Goal: Task Accomplishment & Management: Use online tool/utility

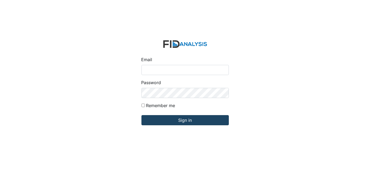
type input "[EMAIL_ADDRESS][DOMAIN_NAME]"
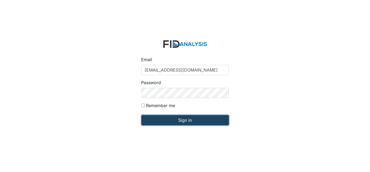
click at [181, 117] on input "Sign in" at bounding box center [184, 120] width 87 height 10
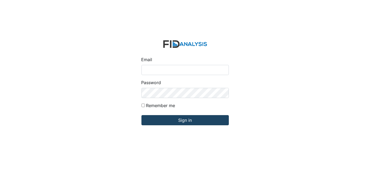
type input "[EMAIL_ADDRESS][DOMAIN_NAME]"
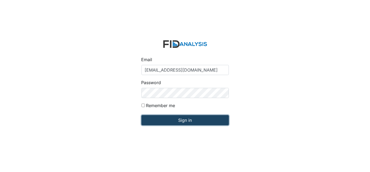
click at [191, 121] on input "Sign in" at bounding box center [184, 120] width 87 height 10
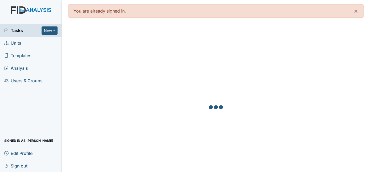
click at [1, 164] on link "Sign out" at bounding box center [31, 165] width 62 height 13
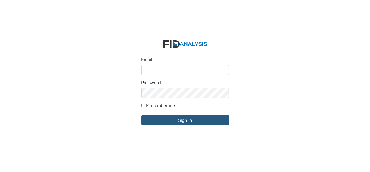
type input "[EMAIL_ADDRESS][DOMAIN_NAME]"
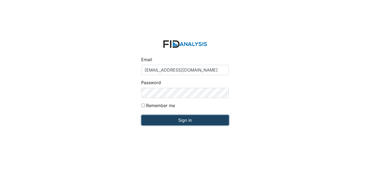
click at [197, 120] on input "Sign in" at bounding box center [184, 120] width 87 height 10
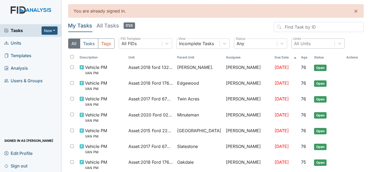
click at [314, 46] on div "All Units" at bounding box center [313, 44] width 43 height 10
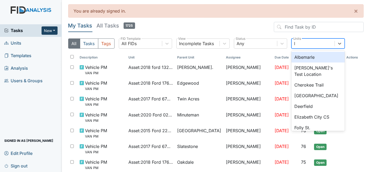
type input "l"
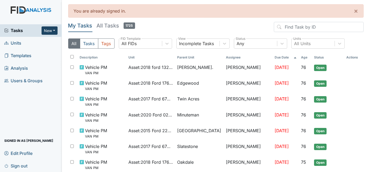
click at [53, 33] on button "New" at bounding box center [50, 30] width 16 height 8
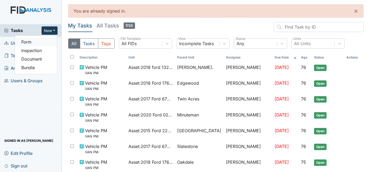
click at [35, 43] on link "Form" at bounding box center [36, 42] width 42 height 9
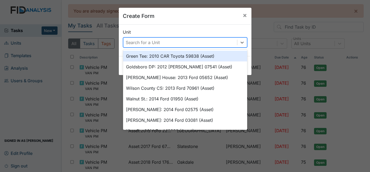
click at [163, 42] on div "Search for a Unit" at bounding box center [180, 43] width 114 height 10
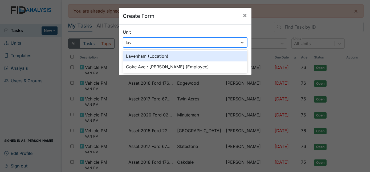
type input "lave"
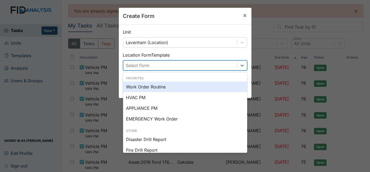
click at [180, 66] on div "Select Form" at bounding box center [180, 65] width 114 height 10
click at [165, 90] on div "Work Order Routine" at bounding box center [185, 86] width 124 height 11
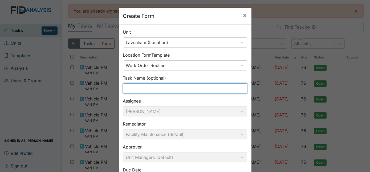
click at [180, 83] on input "text" at bounding box center [185, 88] width 124 height 10
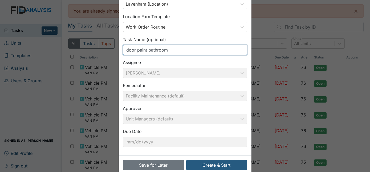
scroll to position [48, 0]
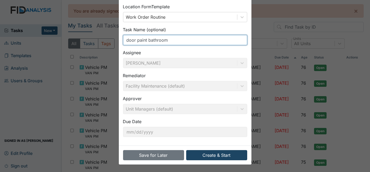
type input "door paint bathroom"
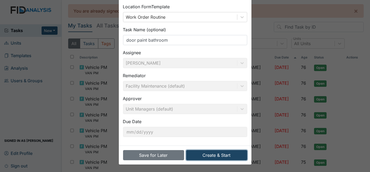
click at [220, 152] on button "Create & Start" at bounding box center [216, 155] width 61 height 10
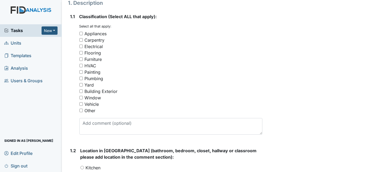
scroll to position [91, 0]
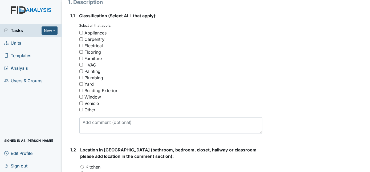
click at [81, 70] on input "Painting" at bounding box center [80, 70] width 3 height 3
checkbox input "true"
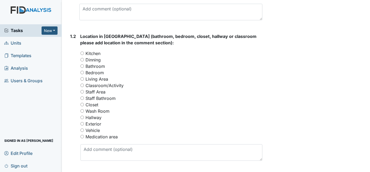
scroll to position [212, 0]
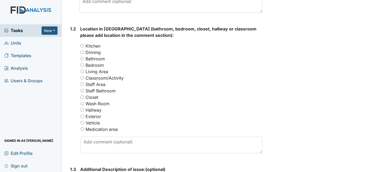
click at [82, 58] on input "Bathroom" at bounding box center [81, 58] width 3 height 3
radio input "true"
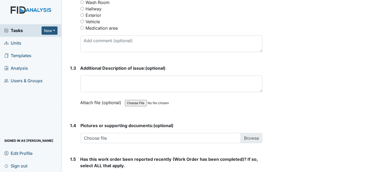
scroll to position [313, 0]
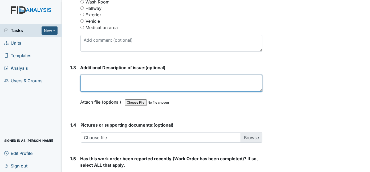
click at [171, 79] on textarea at bounding box center [171, 83] width 182 height 17
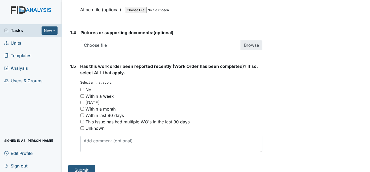
scroll to position [411, 0]
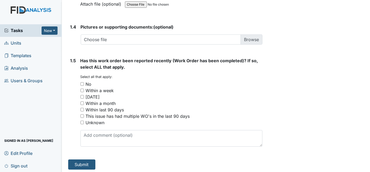
type textarea "paint bathroom door and trim"
click at [82, 83] on input "No" at bounding box center [81, 83] width 3 height 3
checkbox input "true"
click at [87, 160] on button "Submit" at bounding box center [81, 164] width 27 height 10
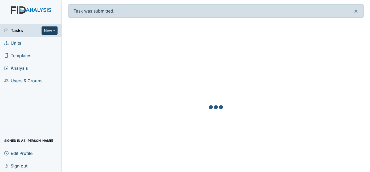
click at [48, 30] on button "New" at bounding box center [50, 30] width 16 height 8
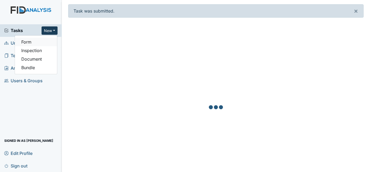
click at [31, 44] on link "Form" at bounding box center [36, 42] width 42 height 9
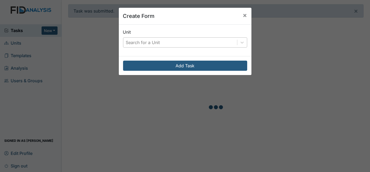
click at [155, 45] on div "Search for a Unit" at bounding box center [143, 42] width 34 height 6
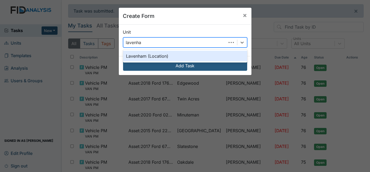
type input "lavenham"
click at [175, 55] on div "Lavenham (Location)" at bounding box center [185, 56] width 124 height 11
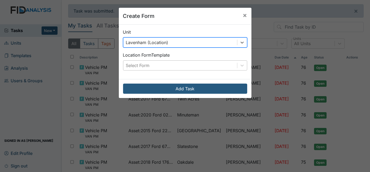
click at [178, 62] on div "Select Form" at bounding box center [180, 65] width 114 height 10
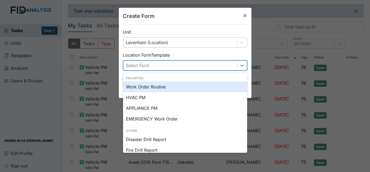
click at [173, 88] on div "Work Order Routine" at bounding box center [185, 86] width 124 height 11
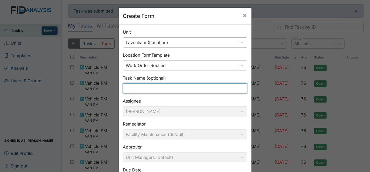
click at [172, 88] on input "text" at bounding box center [185, 88] width 124 height 10
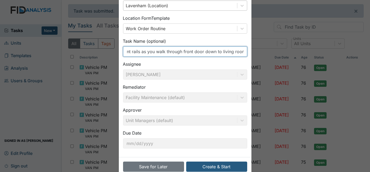
scroll to position [48, 0]
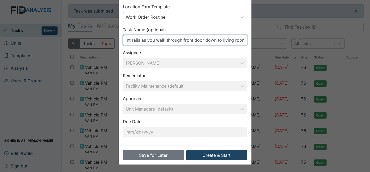
type input "paint rails as you walk through front door down to living room"
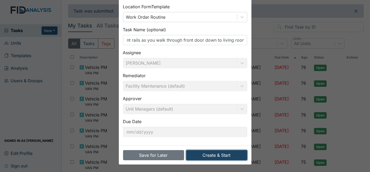
scroll to position [0, 0]
click at [205, 156] on button "Create & Start" at bounding box center [216, 155] width 61 height 10
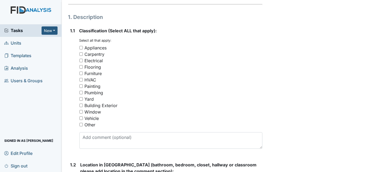
scroll to position [96, 0]
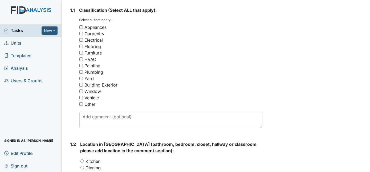
click at [82, 64] on input "Painting" at bounding box center [80, 65] width 3 height 3
checkbox input "true"
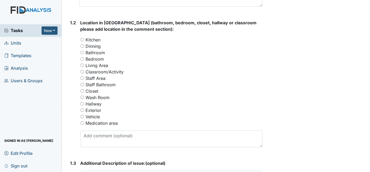
scroll to position [241, 0]
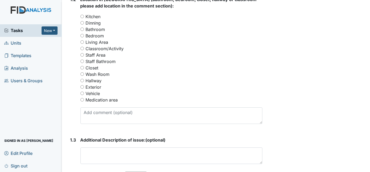
click at [83, 40] on input "Living Area" at bounding box center [81, 41] width 3 height 3
radio input "true"
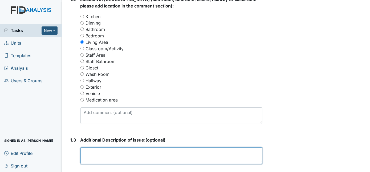
click at [130, 149] on textarea at bounding box center [171, 155] width 182 height 17
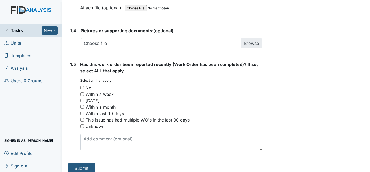
scroll to position [410, 0]
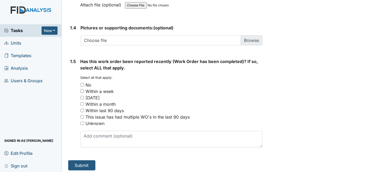
type textarea "rails next to couches"
click at [82, 84] on input "No" at bounding box center [81, 84] width 3 height 3
checkbox input "true"
click at [82, 160] on button "Submit" at bounding box center [81, 165] width 27 height 10
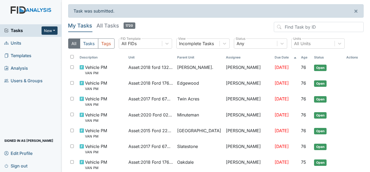
click at [53, 30] on button "New" at bounding box center [50, 30] width 16 height 8
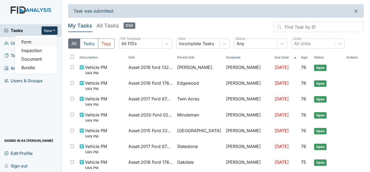
click at [30, 44] on link "Form" at bounding box center [36, 42] width 42 height 9
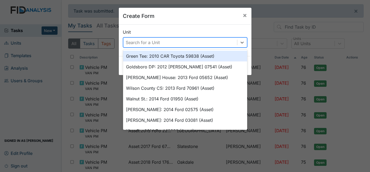
click at [139, 42] on div "Search for a Unit" at bounding box center [143, 42] width 34 height 6
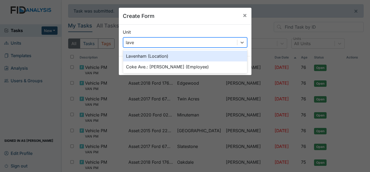
type input "laven"
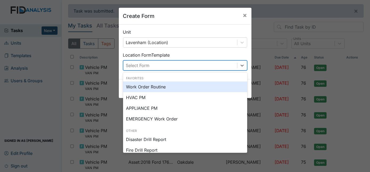
click at [165, 62] on div "Select Form" at bounding box center [180, 65] width 114 height 10
click at [151, 89] on div "Work Order Routine" at bounding box center [185, 86] width 124 height 11
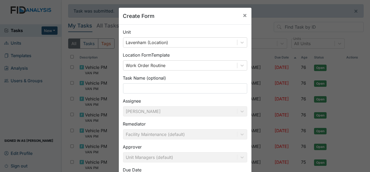
click at [157, 82] on div "Task Name (optional)" at bounding box center [185, 84] width 124 height 19
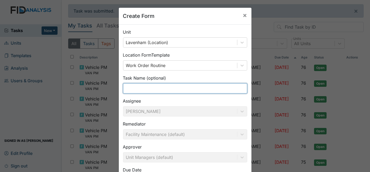
click at [153, 88] on input "text" at bounding box center [185, 88] width 124 height 10
click at [153, 88] on input "o" at bounding box center [185, 88] width 124 height 10
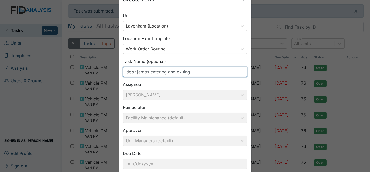
scroll to position [48, 0]
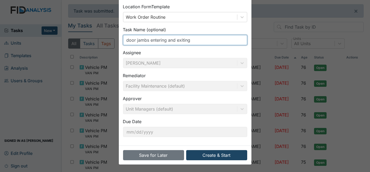
type input "door jambs entering and exiting"
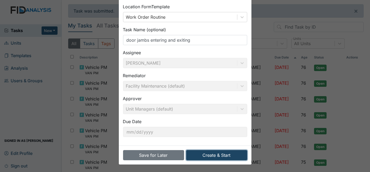
click at [206, 154] on button "Create & Start" at bounding box center [216, 155] width 61 height 10
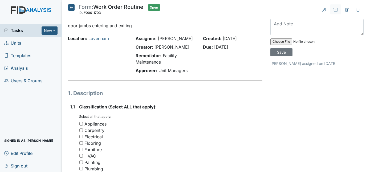
click at [81, 163] on input "Painting" at bounding box center [80, 161] width 3 height 3
checkbox input "true"
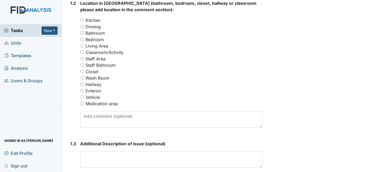
scroll to position [238, 0]
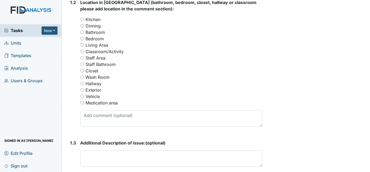
click at [82, 25] on input "Dinning" at bounding box center [81, 25] width 3 height 3
radio input "true"
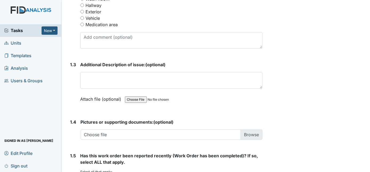
scroll to position [317, 0]
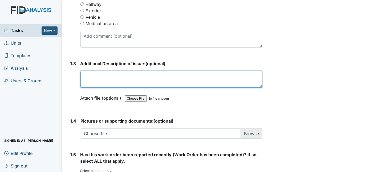
click at [183, 77] on textarea at bounding box center [171, 79] width 182 height 17
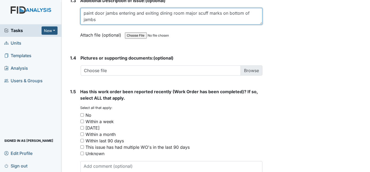
scroll to position [411, 0]
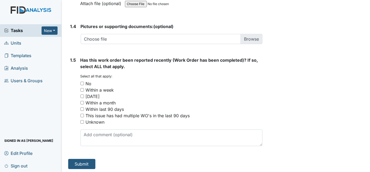
type textarea "paint door jambs entering and exiting dining room major scuff marks on bottom o…"
click at [82, 82] on input "No" at bounding box center [81, 83] width 3 height 3
checkbox input "true"
click at [81, 164] on button "Submit" at bounding box center [81, 164] width 27 height 10
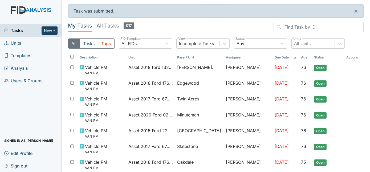
click at [49, 29] on button "New" at bounding box center [50, 30] width 16 height 8
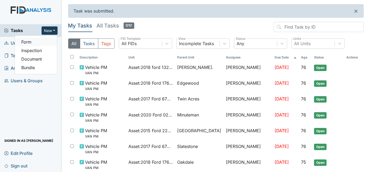
click at [36, 42] on link "Form" at bounding box center [36, 42] width 42 height 9
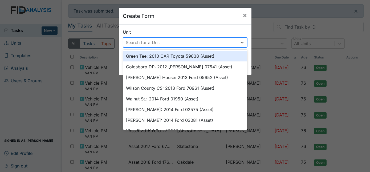
click at [130, 45] on div "Search for a Unit" at bounding box center [143, 42] width 34 height 6
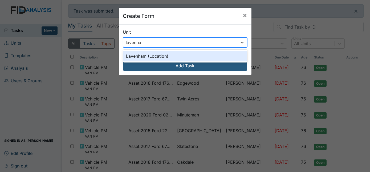
type input "lavenham"
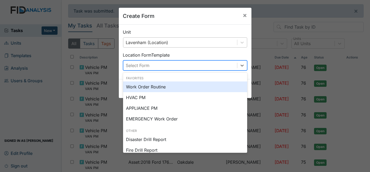
click at [140, 67] on div "Select Form" at bounding box center [138, 65] width 24 height 6
click at [139, 88] on div "Work Order Routine" at bounding box center [185, 86] width 124 height 11
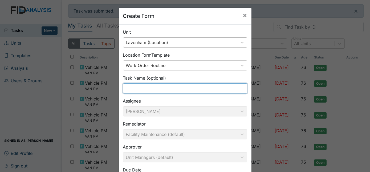
click at [156, 88] on input "text" at bounding box center [185, 88] width 124 height 10
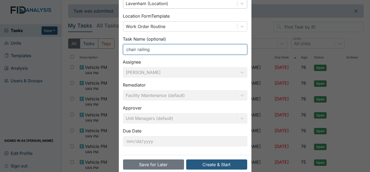
scroll to position [48, 0]
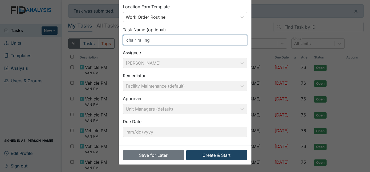
type input "chair railing"
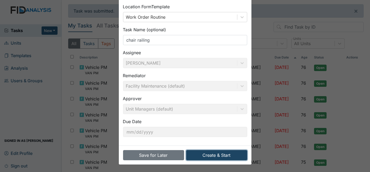
click at [204, 156] on button "Create & Start" at bounding box center [216, 155] width 61 height 10
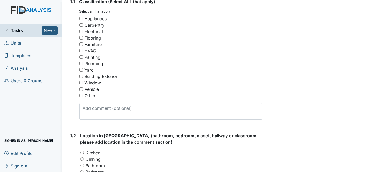
scroll to position [127, 0]
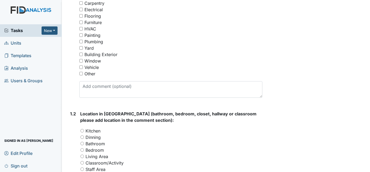
click at [82, 35] on input "Painting" at bounding box center [80, 34] width 3 height 3
checkbox input "true"
click at [83, 136] on input "Dinning" at bounding box center [81, 136] width 3 height 3
radio input "true"
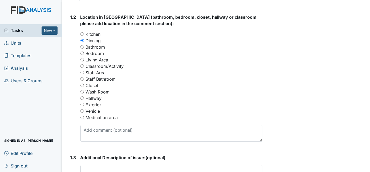
scroll to position [230, 0]
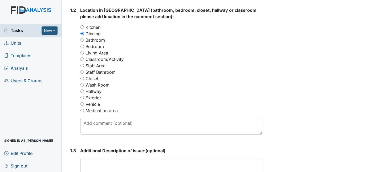
click at [81, 27] on input "Kitchen" at bounding box center [81, 26] width 3 height 3
radio input "true"
click at [82, 33] on input "Dinning" at bounding box center [81, 33] width 3 height 3
radio input "true"
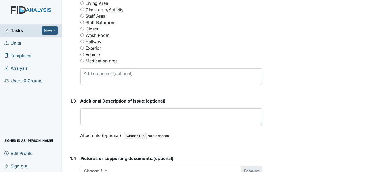
scroll to position [283, 0]
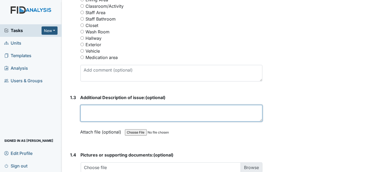
click at [165, 112] on textarea at bounding box center [171, 113] width 182 height 17
click at [174, 107] on textarea at bounding box center [171, 113] width 182 height 17
drag, startPoint x: 174, startPoint y: 107, endPoint x: 156, endPoint y: 114, distance: 20.1
click at [156, 114] on textarea at bounding box center [171, 113] width 182 height 17
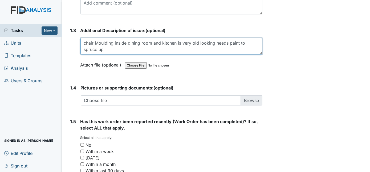
scroll to position [411, 0]
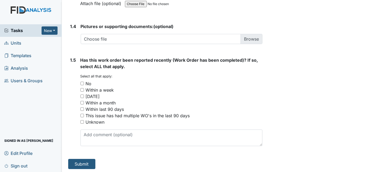
type textarea "chair Moulding inside dining room and kitchen is very old looking needs paint t…"
click at [80, 82] on input "No" at bounding box center [81, 83] width 3 height 3
checkbox input "true"
click at [80, 160] on button "Submit" at bounding box center [81, 164] width 27 height 10
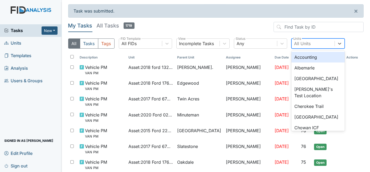
click at [305, 43] on div "All Units" at bounding box center [302, 43] width 17 height 6
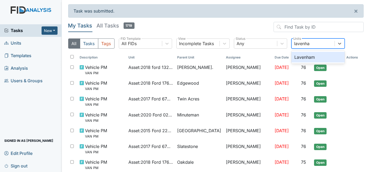
type input "lavenham"
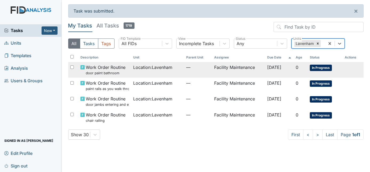
click at [212, 71] on td "Facility Maintenance" at bounding box center [238, 70] width 53 height 16
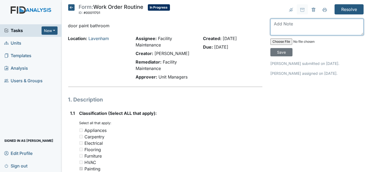
click at [278, 24] on textarea at bounding box center [316, 27] width 93 height 17
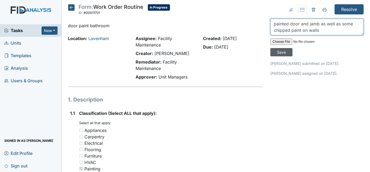
type textarea "painted door and jamb as well as some chipped paint on walls"
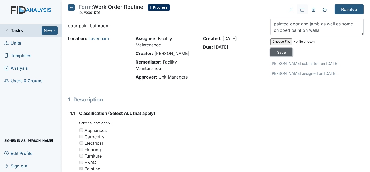
click at [293, 48] on input "Save" at bounding box center [281, 52] width 22 height 8
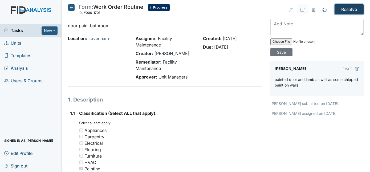
click at [350, 6] on input "Resolve" at bounding box center [349, 9] width 29 height 10
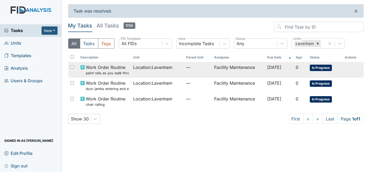
click at [136, 71] on td "Location : Lavenham" at bounding box center [157, 70] width 53 height 16
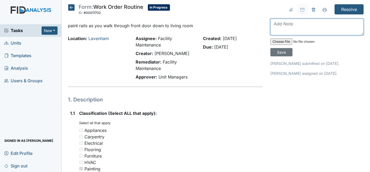
click at [282, 22] on textarea at bounding box center [316, 27] width 93 height 17
type textarea "rails painted"
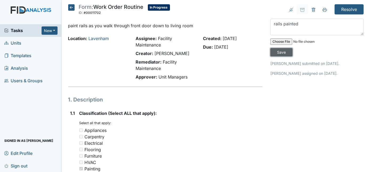
click at [293, 48] on input "Save" at bounding box center [281, 52] width 22 height 8
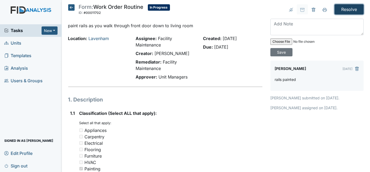
click at [347, 6] on input "Resolve" at bounding box center [349, 9] width 29 height 10
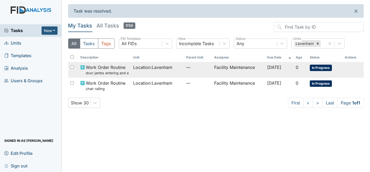
click at [212, 71] on td "Facility Maintenance" at bounding box center [238, 70] width 53 height 16
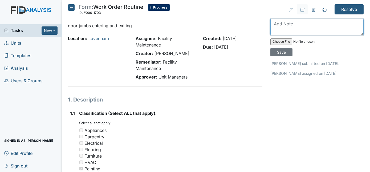
click at [294, 26] on textarea at bounding box center [316, 27] width 93 height 17
type textarea "door jambs painted two coats"
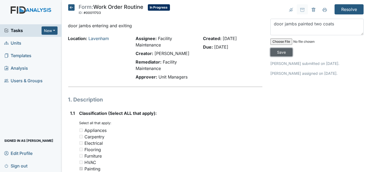
click at [293, 48] on input "Save" at bounding box center [281, 52] width 22 height 8
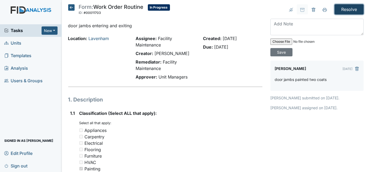
click at [342, 7] on input "Resolve" at bounding box center [349, 9] width 29 height 10
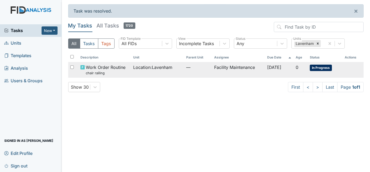
click at [204, 70] on td "—" at bounding box center [198, 70] width 28 height 16
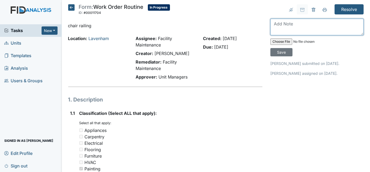
click at [282, 27] on textarea at bounding box center [316, 27] width 93 height 17
type textarea "chair railing painted spruced up"
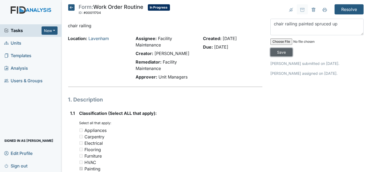
click at [293, 48] on input "Save" at bounding box center [281, 52] width 22 height 8
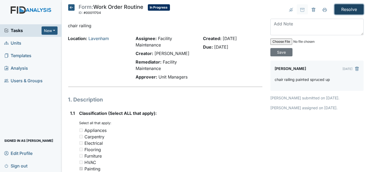
click at [335, 9] on input "Resolve" at bounding box center [349, 9] width 29 height 10
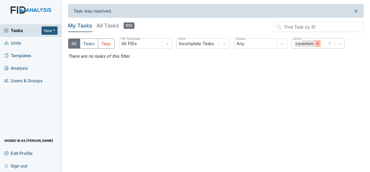
click at [317, 45] on div at bounding box center [318, 43] width 6 height 7
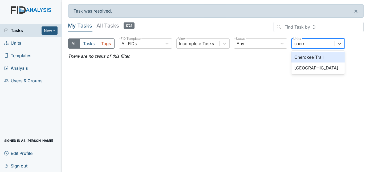
type input "cherry"
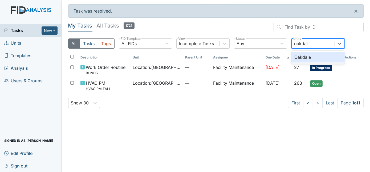
type input "oakdale"
